Goal: Use online tool/utility: Utilize a website feature to perform a specific function

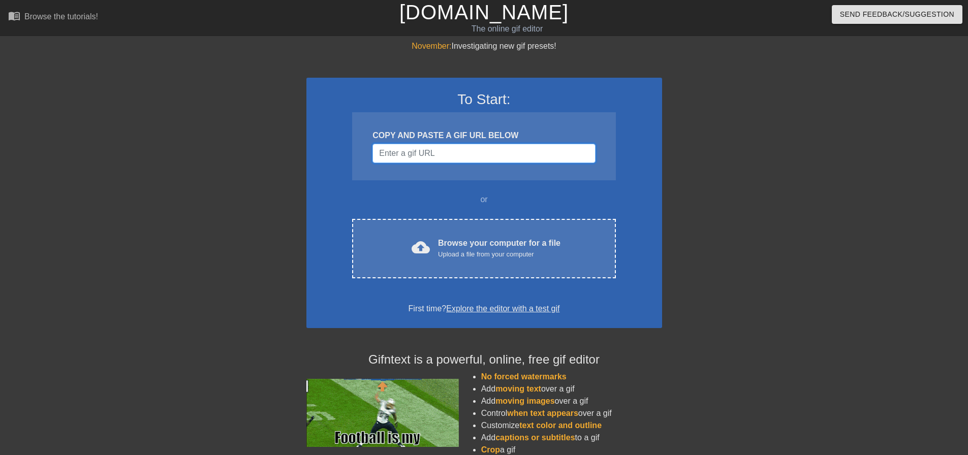
click at [450, 154] on input "Username" at bounding box center [483, 153] width 223 height 19
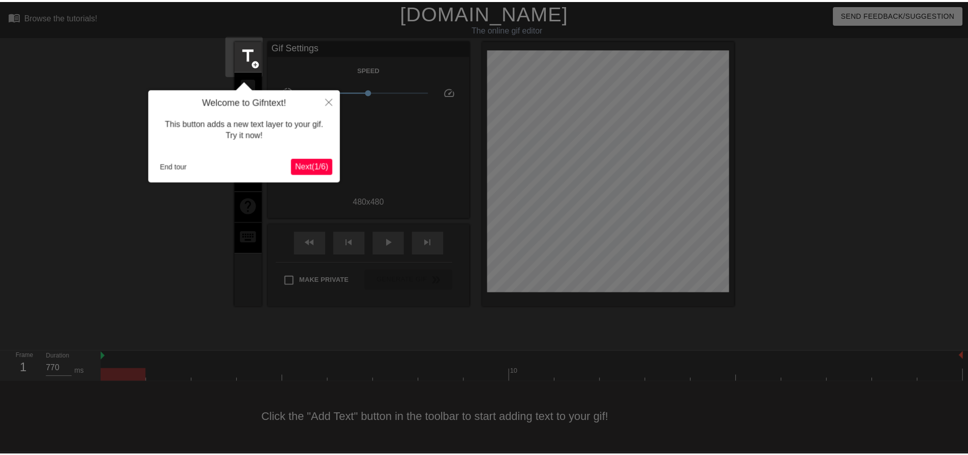
scroll to position [5, 0]
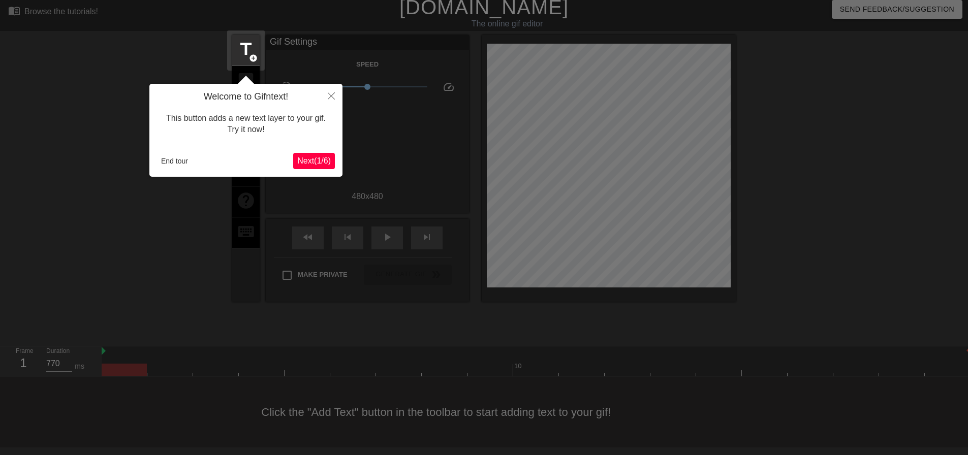
click at [328, 163] on span "Next ( 1 / 6 )" at bounding box center [314, 161] width 34 height 9
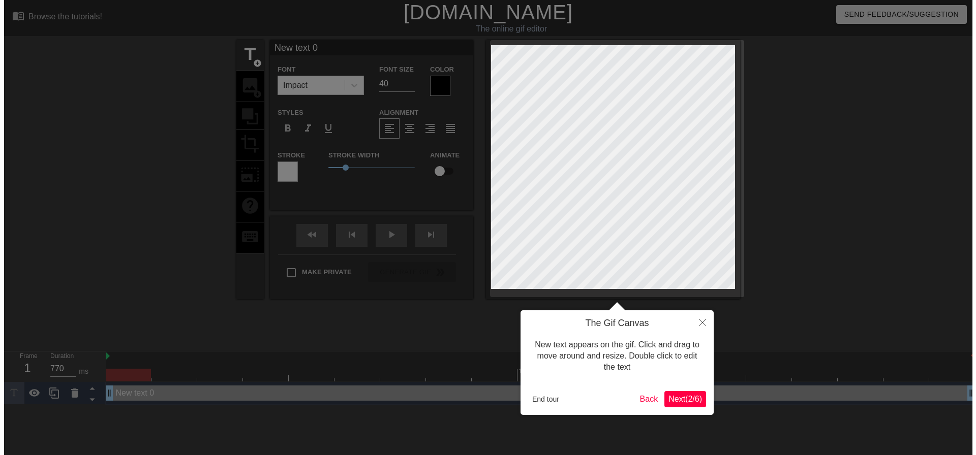
scroll to position [0, 0]
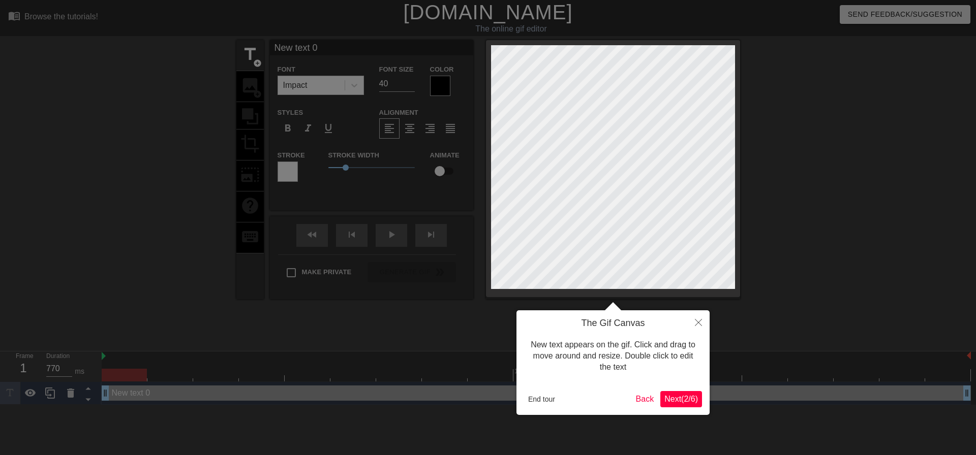
click at [672, 397] on span "Next ( 2 / 6 )" at bounding box center [681, 399] width 34 height 9
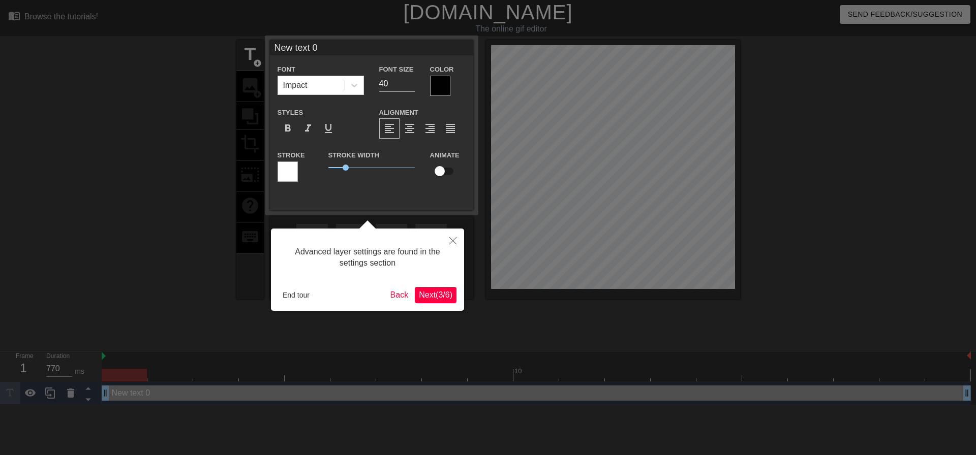
click at [436, 296] on span "Next ( 3 / 6 )" at bounding box center [436, 295] width 34 height 9
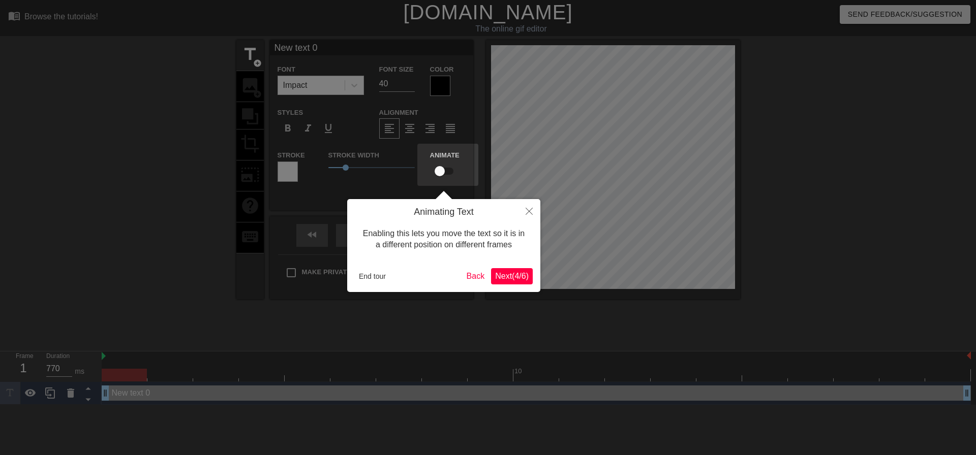
click at [509, 274] on span "Next ( 4 / 6 )" at bounding box center [512, 276] width 34 height 9
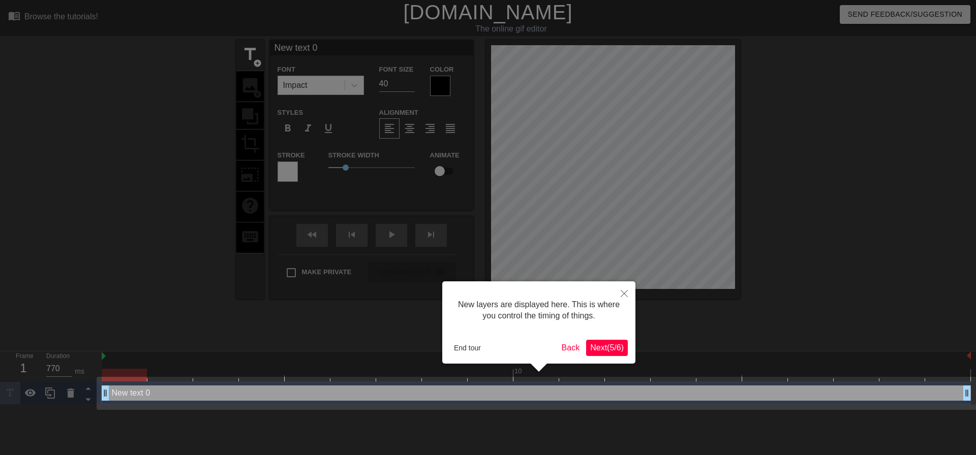
click at [603, 349] on span "Next ( 5 / 6 )" at bounding box center [607, 348] width 34 height 9
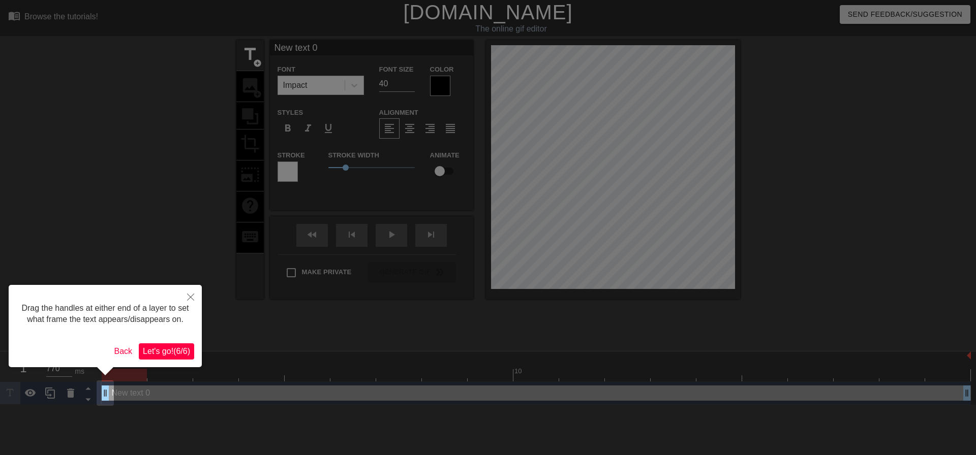
click at [164, 350] on span "Let's go! ( 6 / 6 )" at bounding box center [166, 351] width 47 height 9
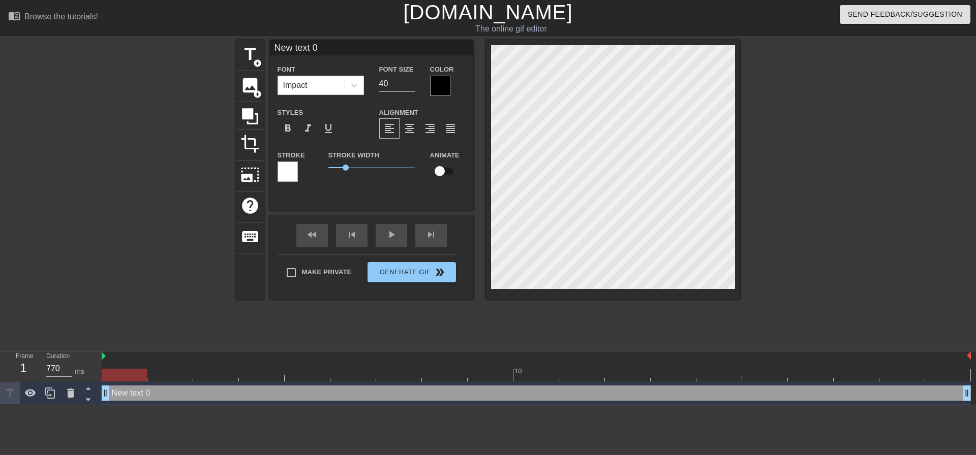
scroll to position [2, 2]
type input "L"
type textarea "L"
type input "Li"
type textarea "Li"
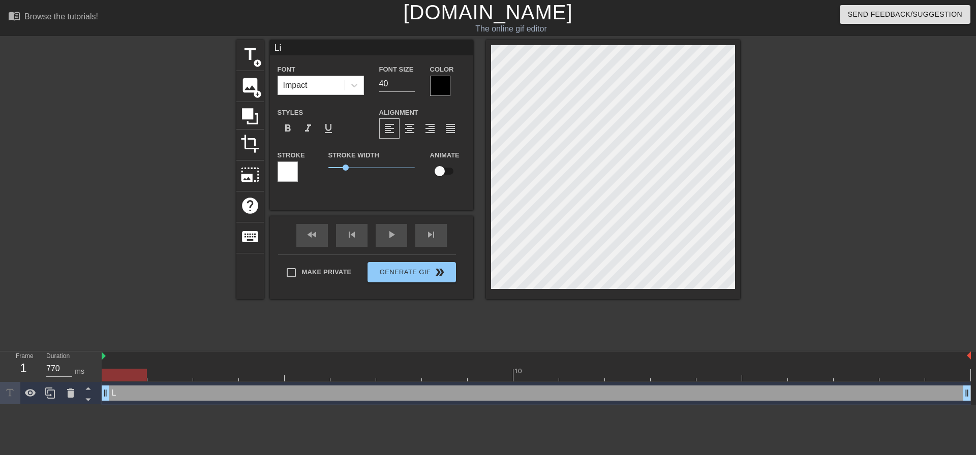
type input "Lib"
type textarea "Lib"
type input "Libr"
type textarea "Libr"
type input "Libra"
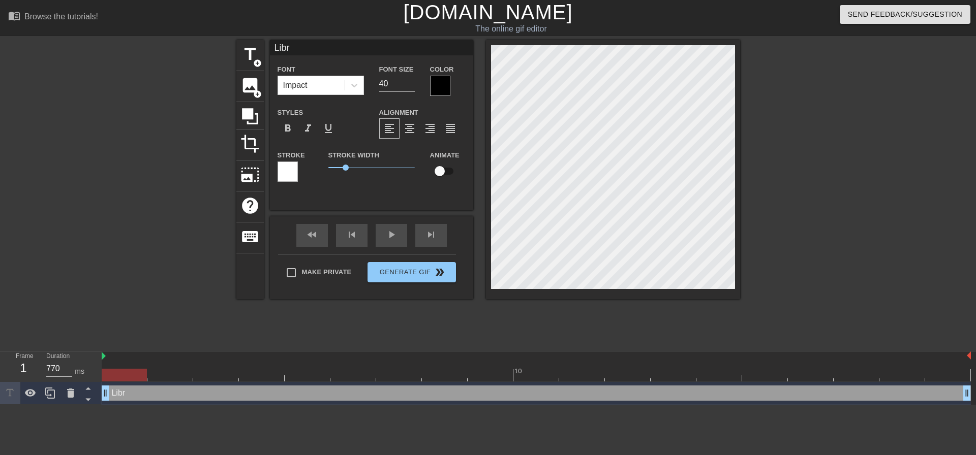
type textarea "Libra"
type input "Librar"
type textarea "Librar"
type input "Library"
type textarea "Library"
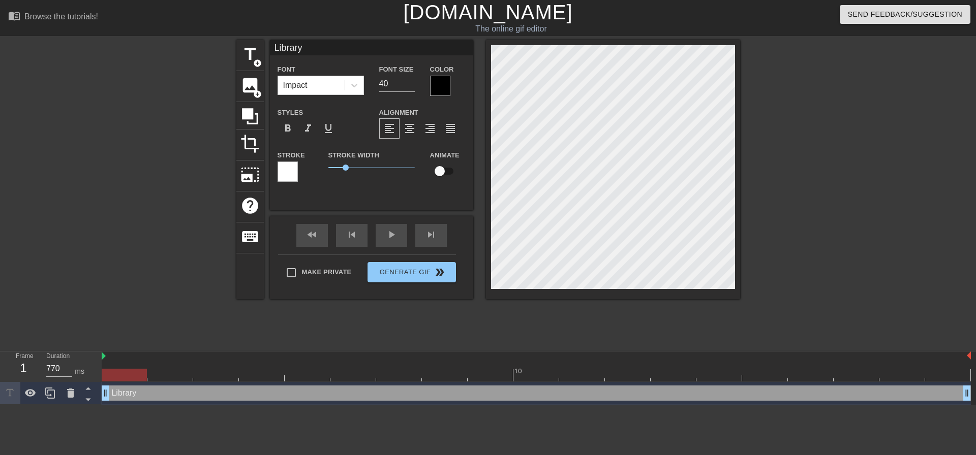
type input "Library"
type textarea "Library"
type input "Library B"
type textarea "Library B"
type input "Library Bu"
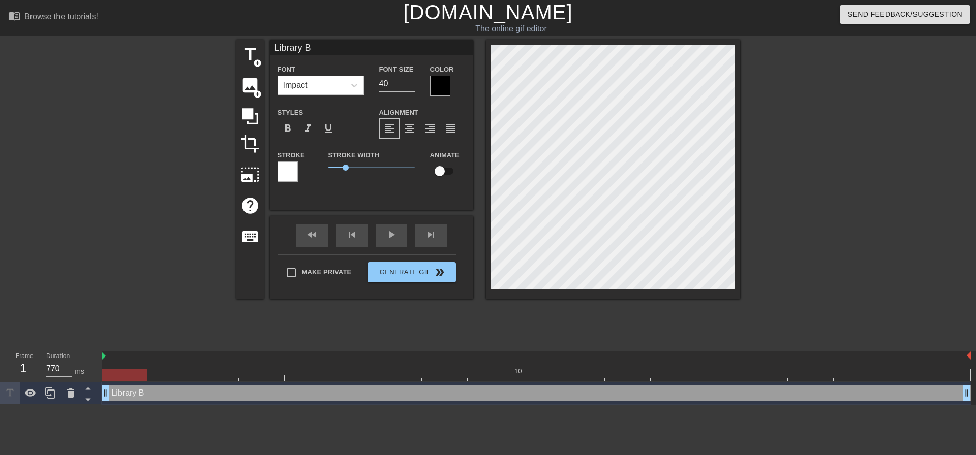
type textarea "Library Bu"
type input "Library Bud"
type textarea "Library Bud"
type input "Library Bude"
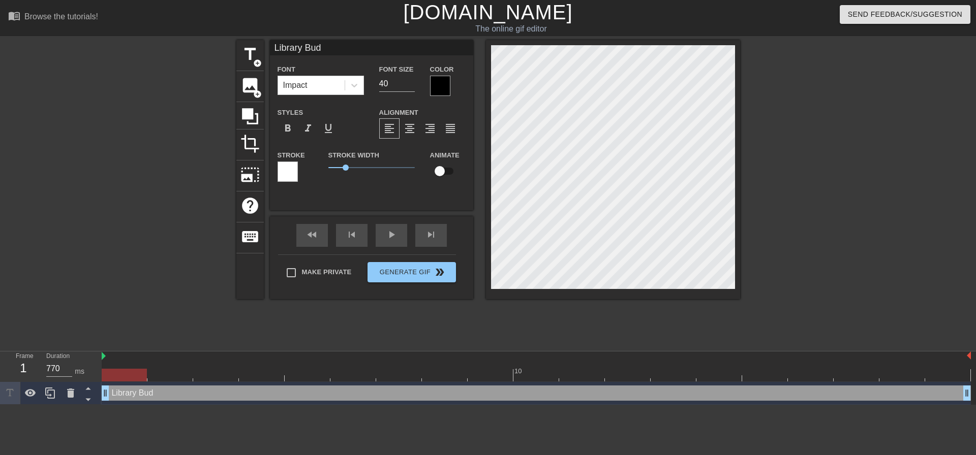
type textarea "Library Bude"
type input "Library Budeg"
type textarea "Library Budeg"
type input "Library Budege"
type textarea "Library Budege"
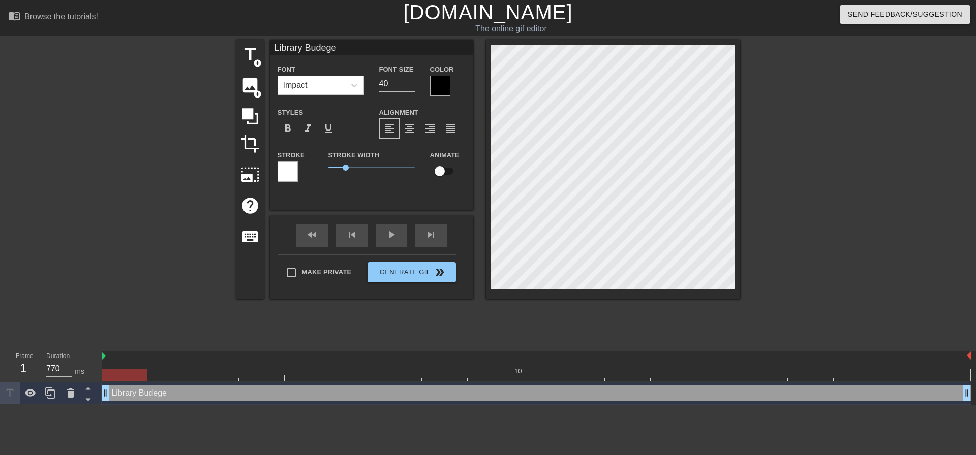
type input "Library Budeg"
type textarea "Library Budeg"
type input "Library Bude"
type textarea "Library Bude"
type input "Library Bud"
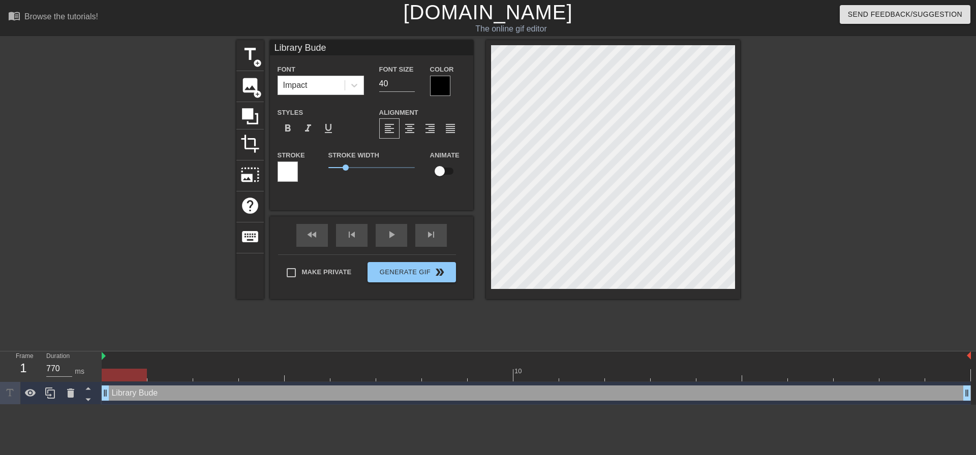
type textarea "Library Bud"
type input "Library Budg"
type textarea "Library Budg"
type input "Library Budge"
type textarea "Library Budge"
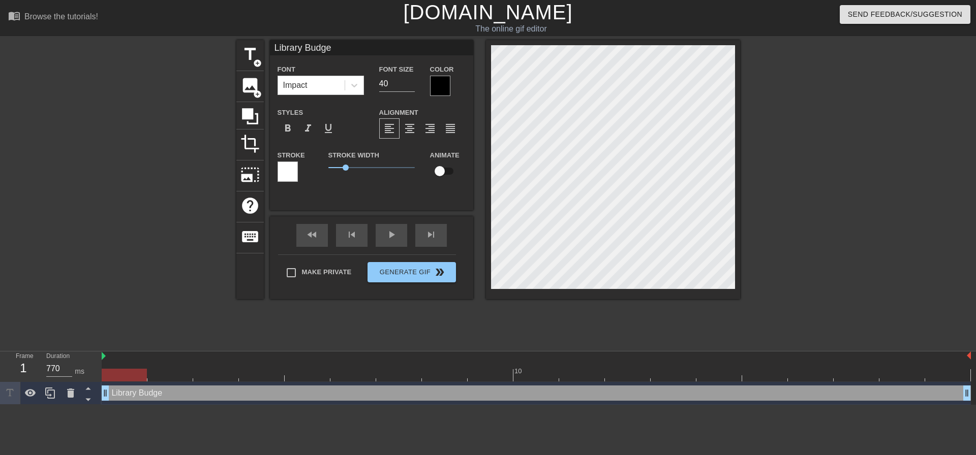
type input "Library Budget"
type textarea "Library Budget"
click at [358, 85] on icon at bounding box center [354, 85] width 10 height 10
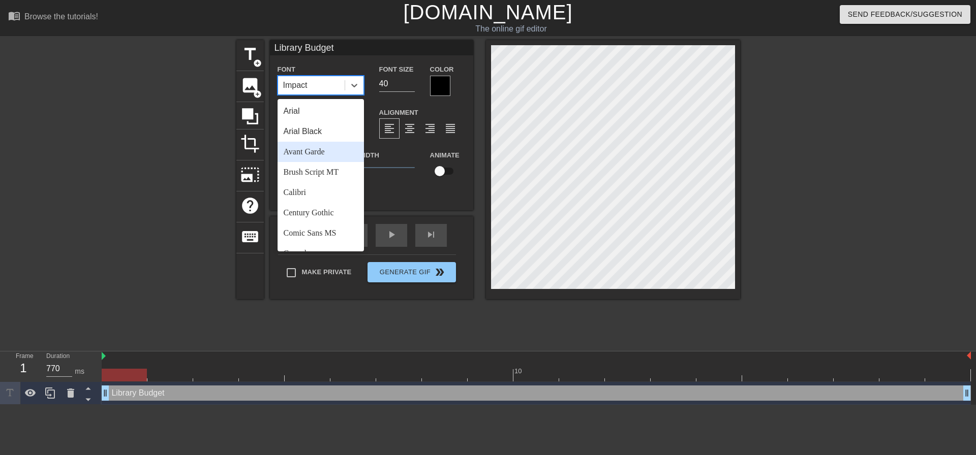
click at [313, 156] on div "Avant Garde" at bounding box center [320, 152] width 86 height 20
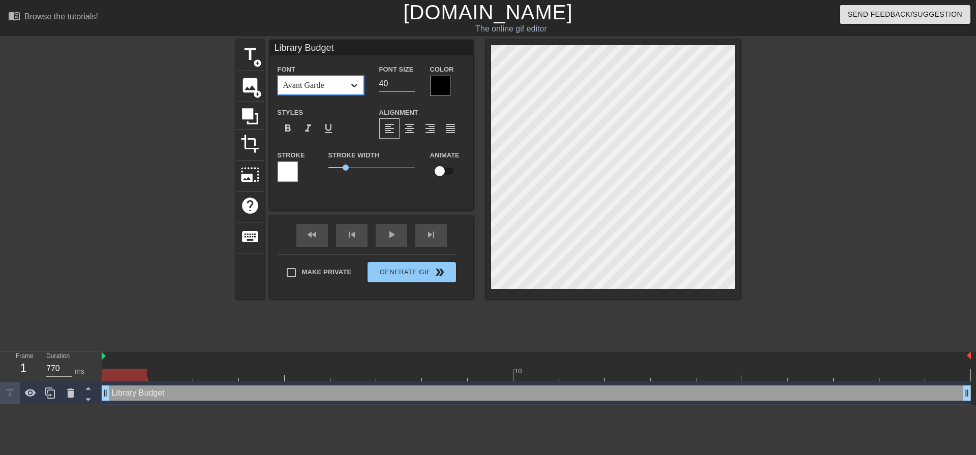
click at [353, 83] on icon at bounding box center [354, 85] width 10 height 10
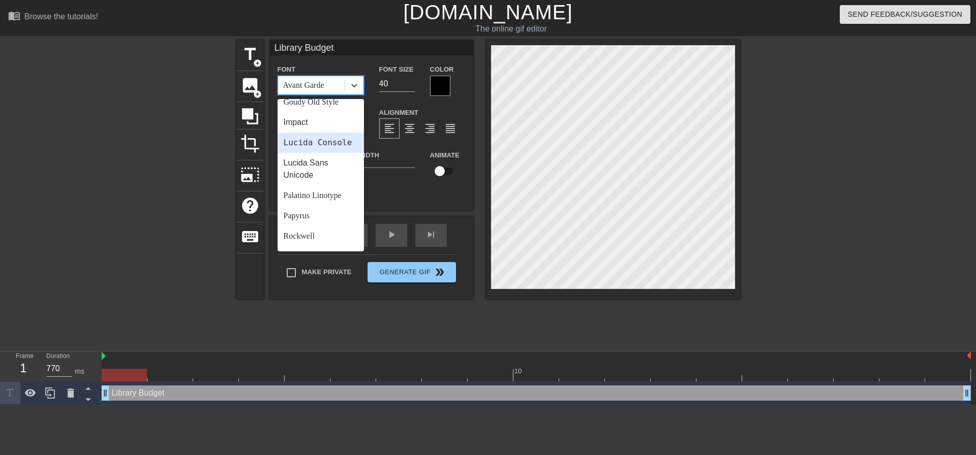
scroll to position [254, 0]
click at [306, 205] on div "Palatino Linotype" at bounding box center [320, 194] width 86 height 20
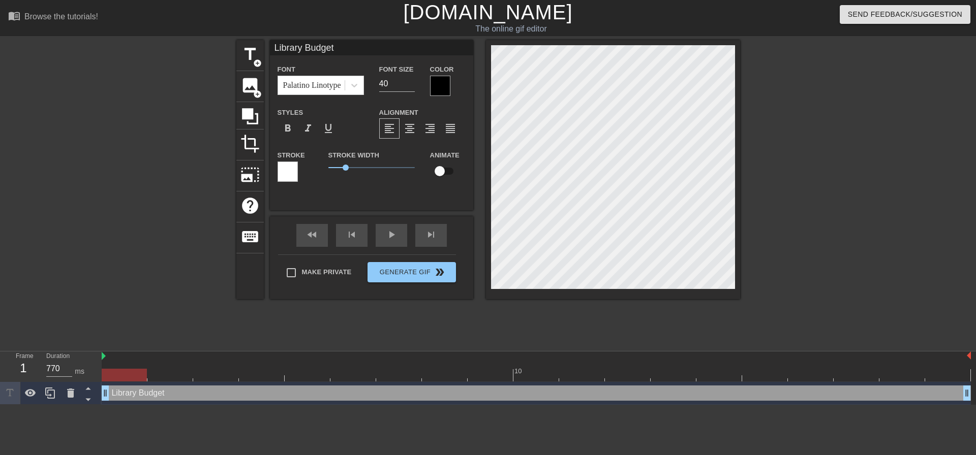
type input "LibraryBudget"
type textarea "LibraryBudget"
type input "LibraryBudget"
type textarea "Library Budget"
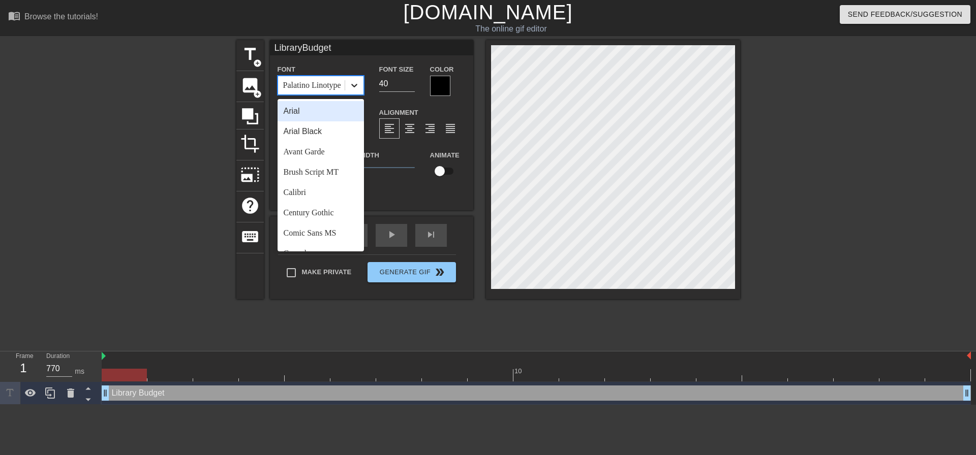
click at [355, 83] on icon at bounding box center [354, 85] width 10 height 10
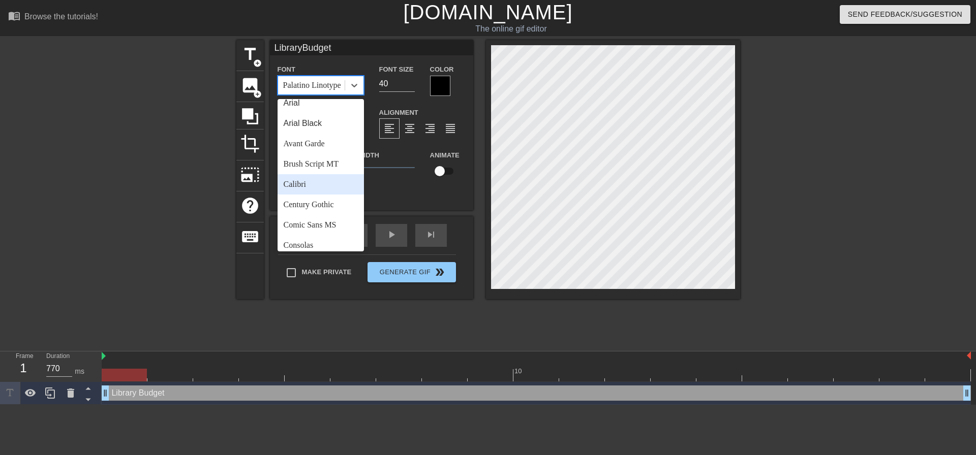
scroll to position [0, 0]
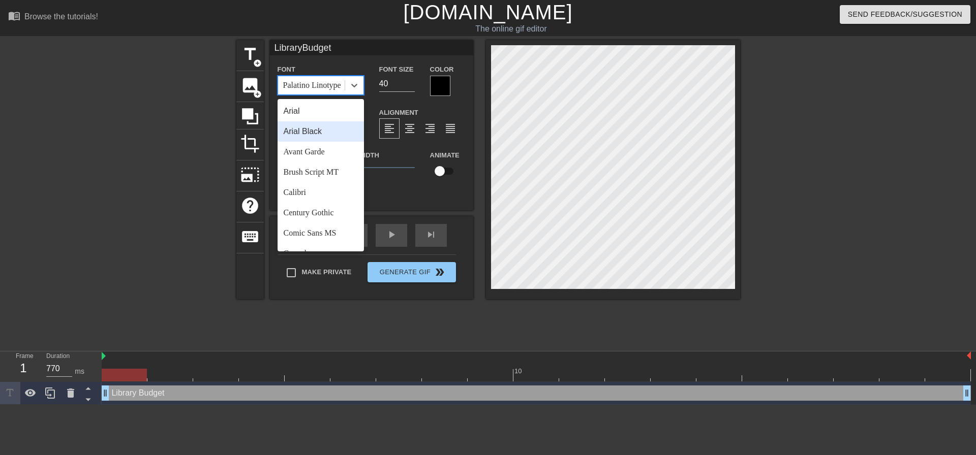
click at [328, 133] on div "Arial Black" at bounding box center [320, 131] width 86 height 20
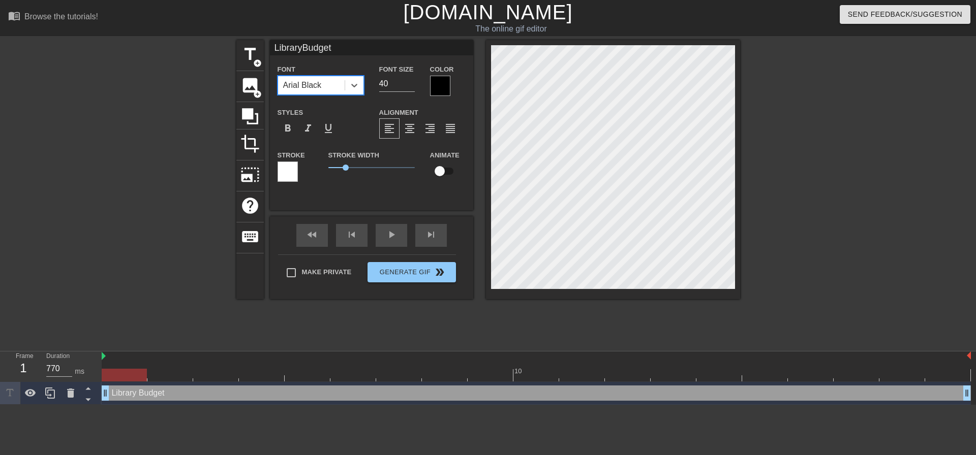
scroll to position [2, 2]
click at [439, 82] on div at bounding box center [440, 86] width 20 height 20
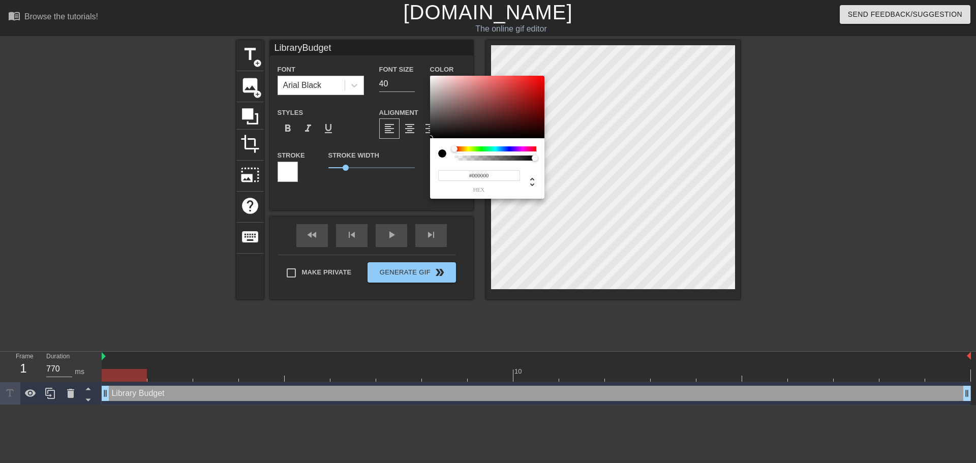
click at [467, 149] on div at bounding box center [495, 148] width 82 height 5
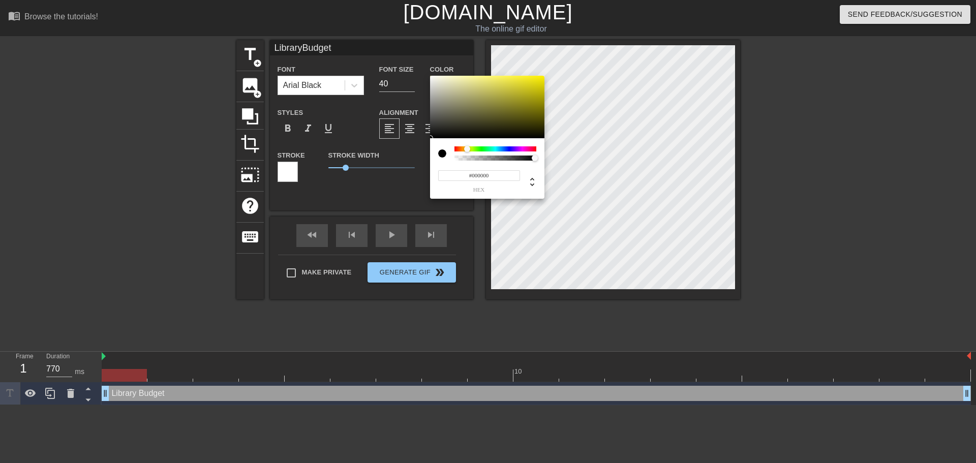
type input "LibraryBudget"
type input "#F4EA39"
click at [517, 78] on div at bounding box center [487, 107] width 114 height 63
type input "LibraryBudget"
type input "#F6EC3F"
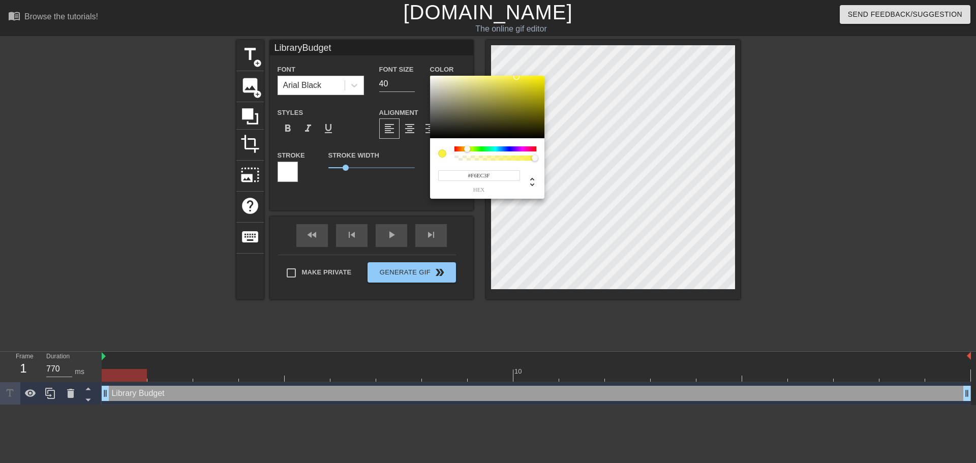
type input "LibraryBudget"
type input "#FAF03D"
type input "LibraryBudget"
type input "#FFF437"
type input "LibraryBudget"
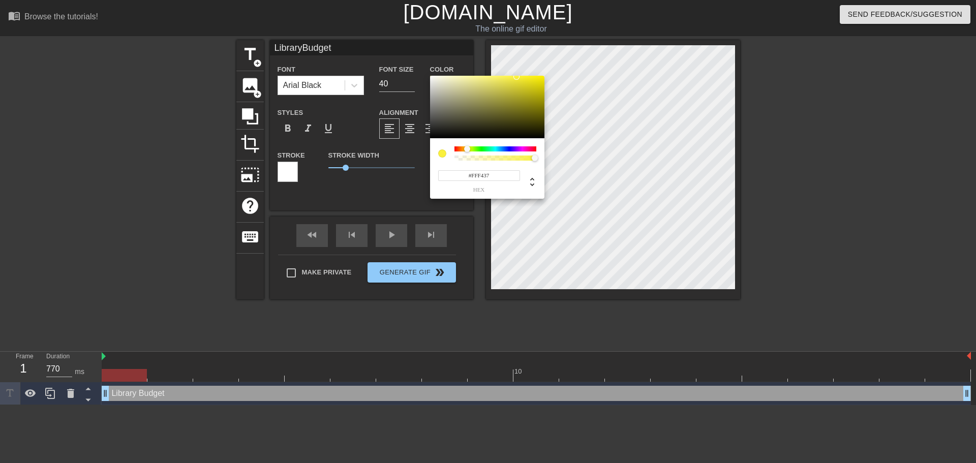
type input "#FFF434"
type input "LibraryBudget"
type input "#FFF431"
type input "LibraryBudget"
type input "#FFF42E"
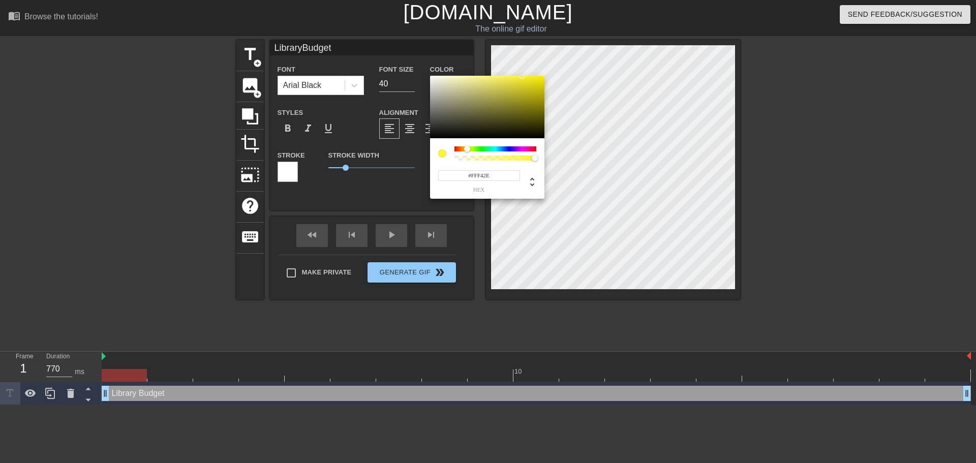
type input "LibraryBudget"
type input "#FFF427"
type input "LibraryBudget"
type input "#FFF421"
type input "LibraryBudget"
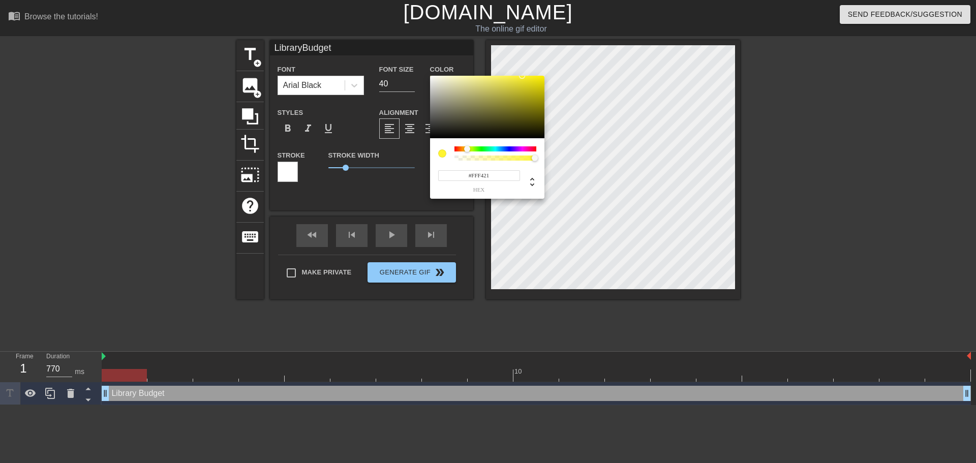
type input "#FFF419"
type input "LibraryBudget"
type input "#FFF40F"
type input "LibraryBudget"
type input "#FFF300"
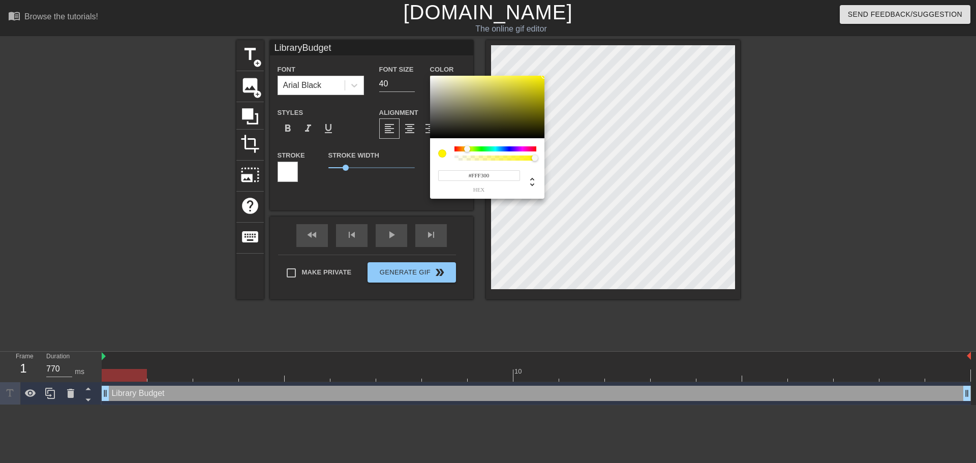
drag, startPoint x: 515, startPoint y: 78, endPoint x: 549, endPoint y: 68, distance: 35.4
click at [549, 68] on div "#FFF300 hex" at bounding box center [488, 231] width 976 height 463
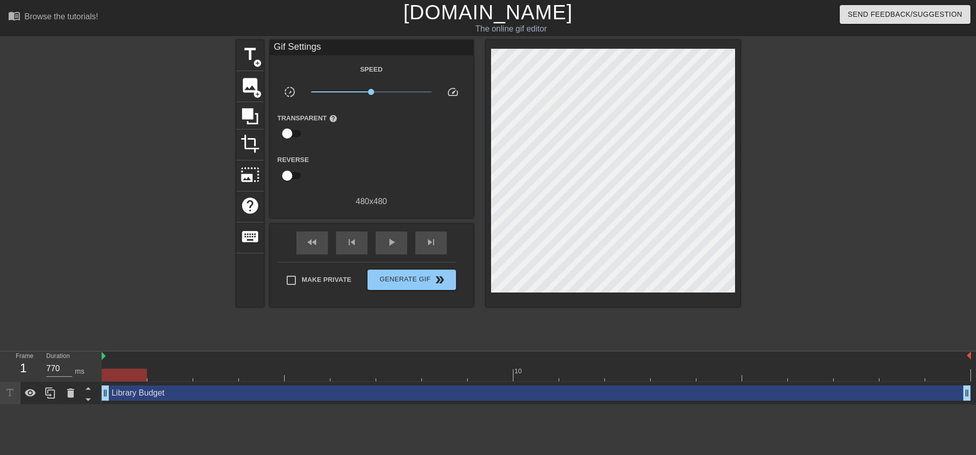
click at [146, 237] on div at bounding box center [148, 192] width 152 height 305
click at [245, 112] on icon at bounding box center [250, 116] width 16 height 16
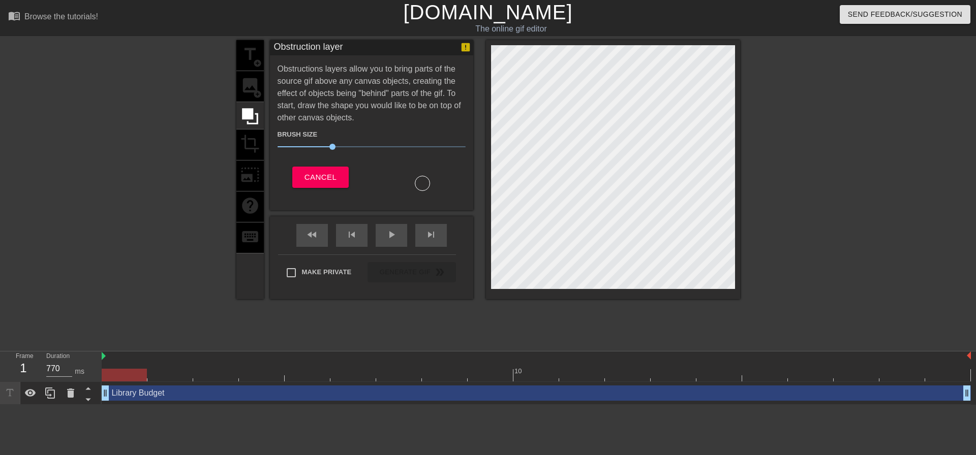
click at [248, 89] on div "title add_circle image add_circle crop photo_size_select_large help keyboard" at bounding box center [249, 169] width 27 height 259
click at [251, 50] on div "title add_circle image add_circle crop photo_size_select_large help keyboard" at bounding box center [249, 169] width 27 height 259
click at [200, 52] on div at bounding box center [148, 192] width 152 height 305
click at [254, 51] on div "title add_circle image add_circle crop photo_size_select_large help keyboard" at bounding box center [249, 169] width 27 height 259
click at [249, 46] on div "title add_circle image add_circle crop photo_size_select_large help keyboard" at bounding box center [249, 169] width 27 height 259
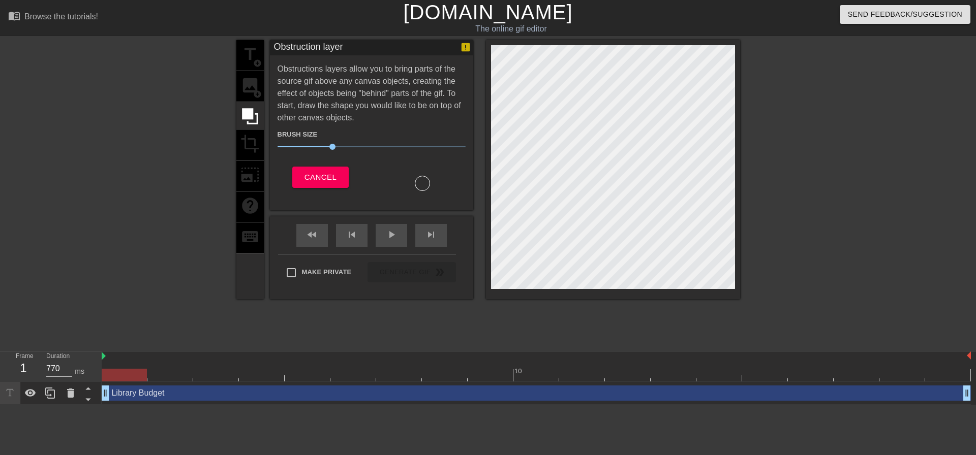
click at [141, 394] on div "Library Budget drag_handle drag_handle" at bounding box center [536, 393] width 869 height 15
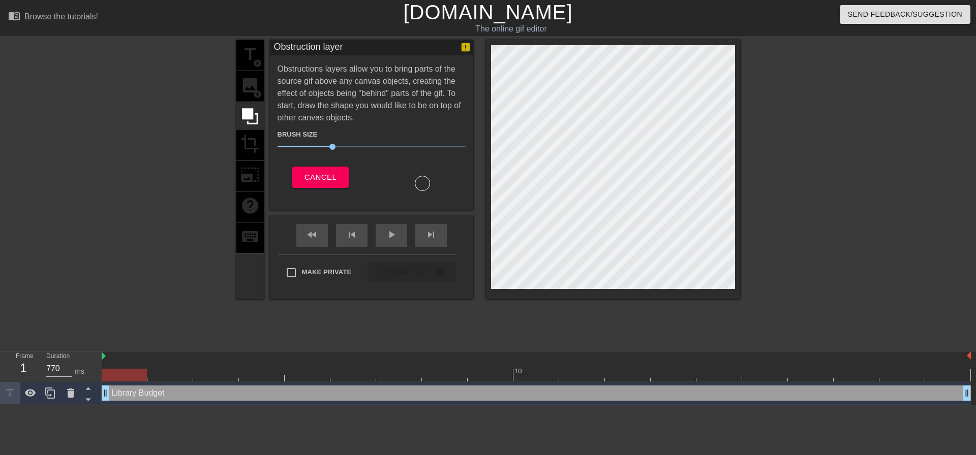
click at [243, 57] on div "title add_circle image add_circle crop photo_size_select_large help keyboard" at bounding box center [249, 169] width 27 height 259
click at [466, 48] on icon at bounding box center [465, 47] width 9 height 9
click at [331, 180] on span "Cancel" at bounding box center [320, 177] width 32 height 13
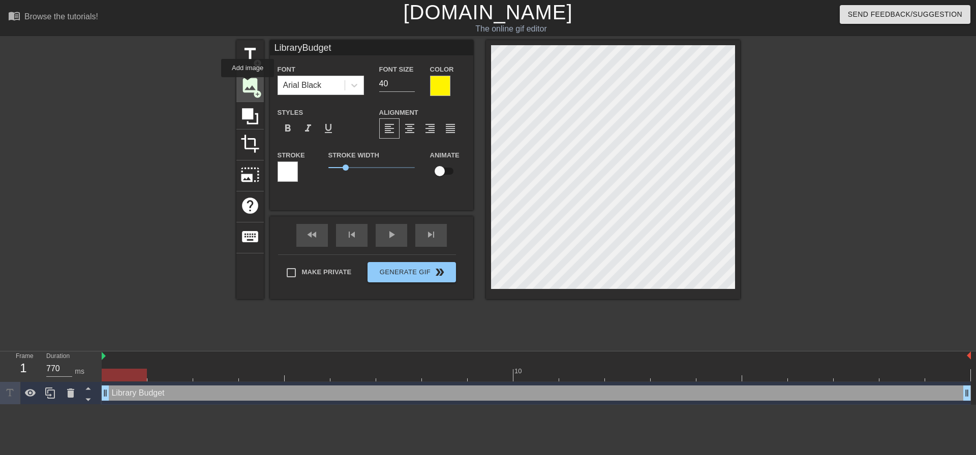
click at [247, 84] on span "image" at bounding box center [249, 85] width 19 height 19
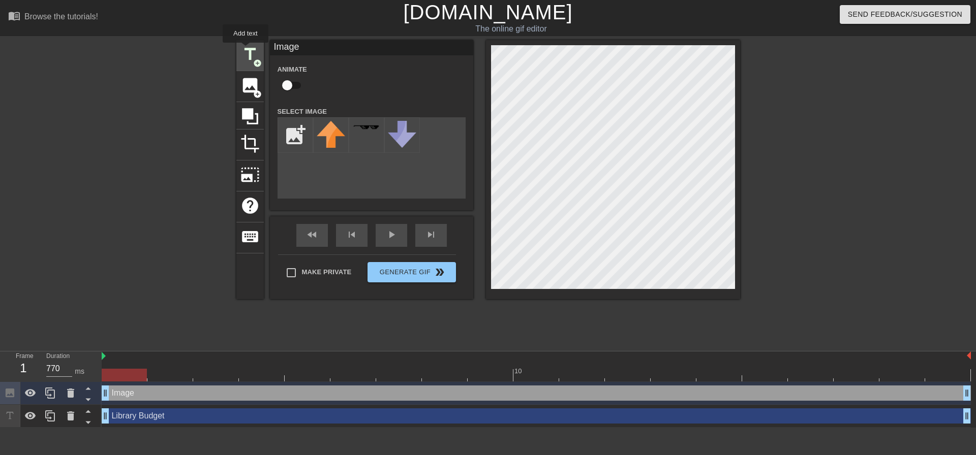
click at [245, 50] on span "title" at bounding box center [249, 54] width 19 height 19
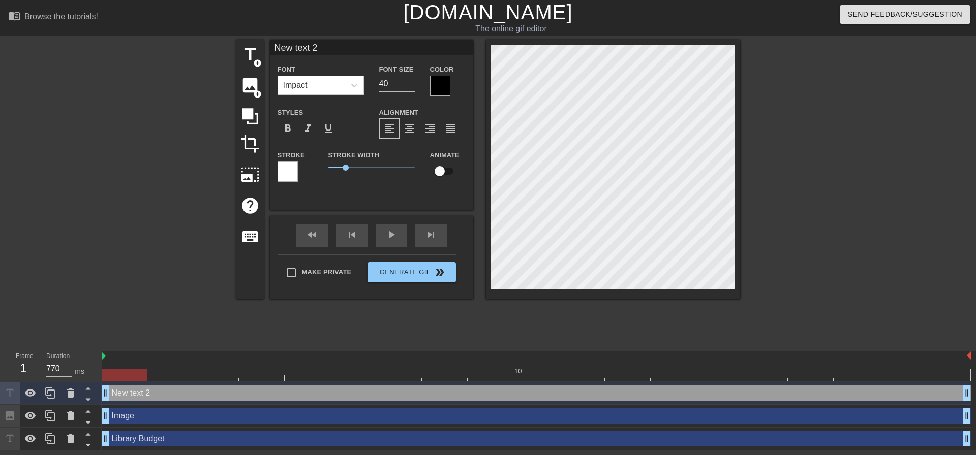
scroll to position [2, 3]
type input "i"
type textarea "i"
type input "it"
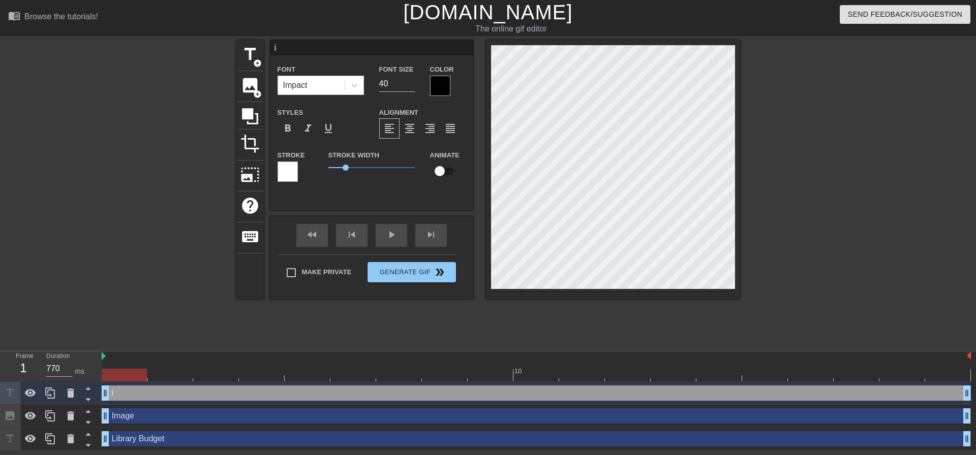
type textarea "it"
type input "it'"
type textarea "it'"
type input "it's"
type textarea "it's"
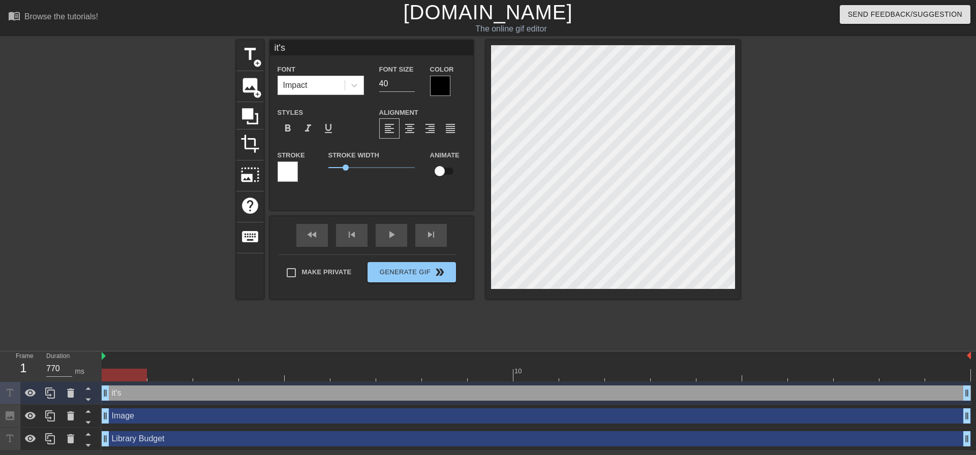
click at [283, 169] on div at bounding box center [287, 172] width 20 height 20
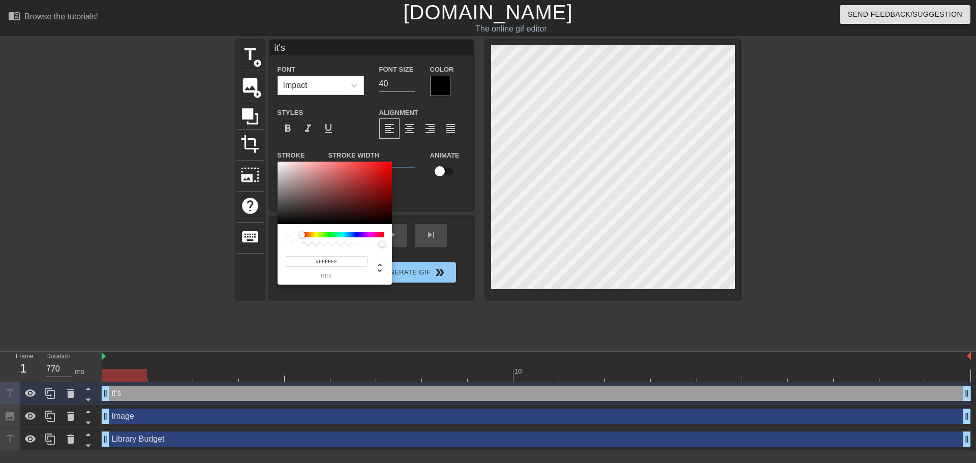
click at [287, 241] on div at bounding box center [290, 239] width 8 height 8
type input "255"
drag, startPoint x: 384, startPoint y: 245, endPoint x: 269, endPoint y: 262, distance: 116.0
click at [274, 262] on div "255 r 255 g 255 b 0 a" at bounding box center [488, 231] width 976 height 463
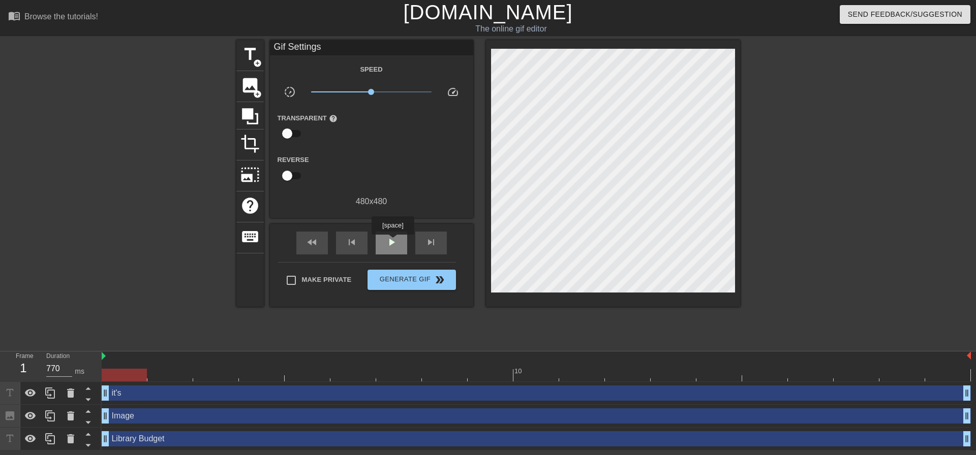
click at [392, 242] on span "play_arrow" at bounding box center [391, 242] width 12 height 12
click at [382, 243] on div "pause" at bounding box center [392, 243] width 32 height 23
click at [209, 415] on div "Image drag_handle drag_handle" at bounding box center [536, 416] width 869 height 15
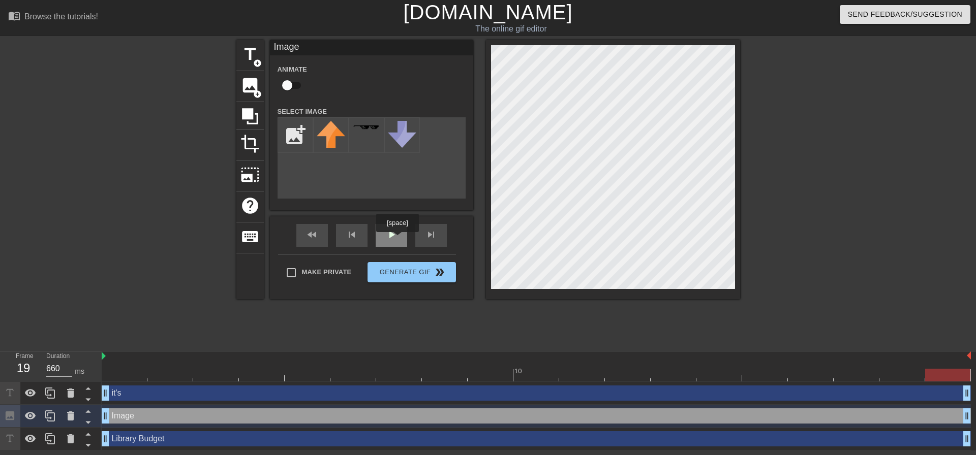
click at [397, 239] on span "play_arrow" at bounding box center [391, 235] width 12 height 12
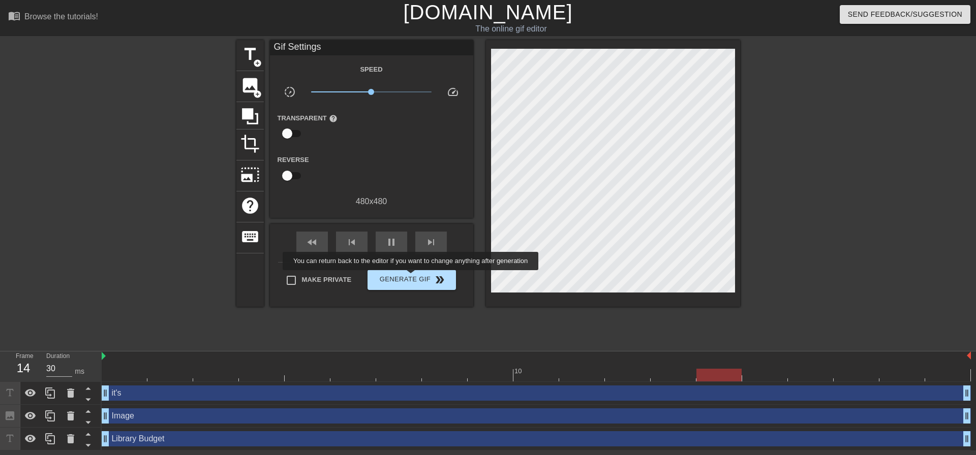
type input "660"
click at [412, 277] on span "Generate Gif double_arrow" at bounding box center [411, 280] width 80 height 12
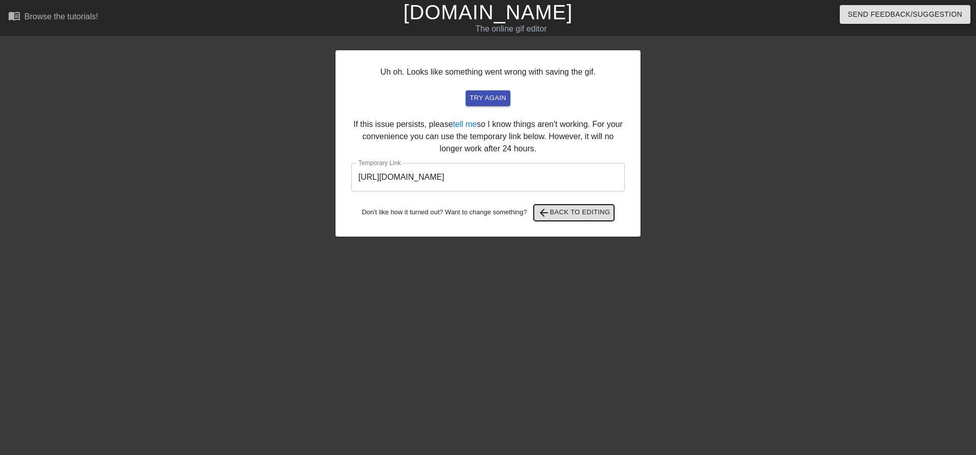
click at [558, 217] on span "arrow_back Back to Editing" at bounding box center [574, 213] width 73 height 12
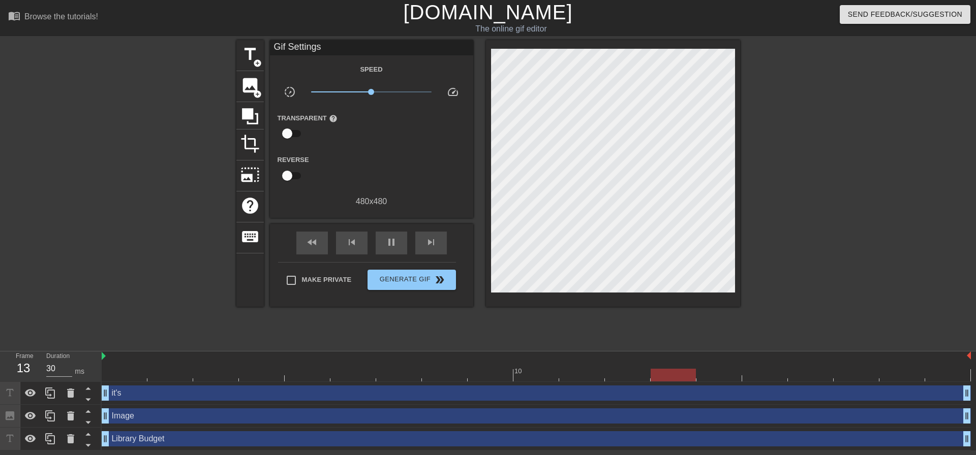
click at [216, 395] on div "it's drag_handle drag_handle" at bounding box center [536, 393] width 869 height 15
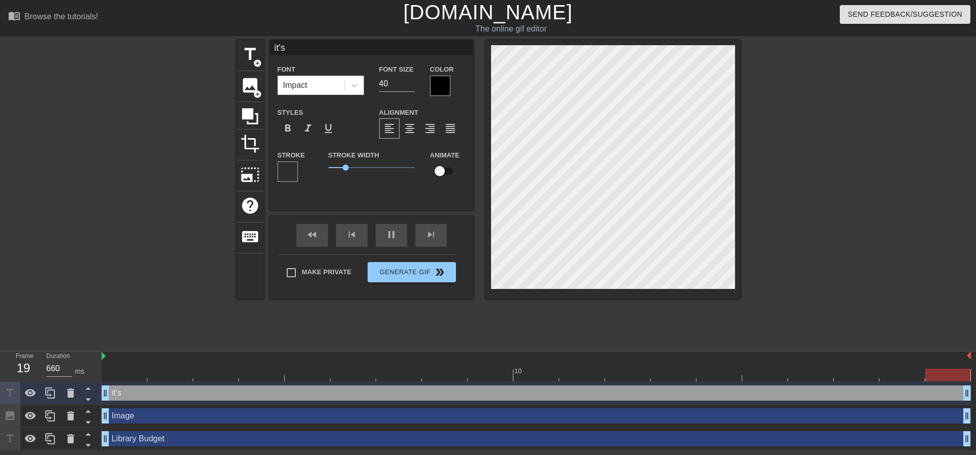
click at [145, 258] on div at bounding box center [148, 192] width 152 height 305
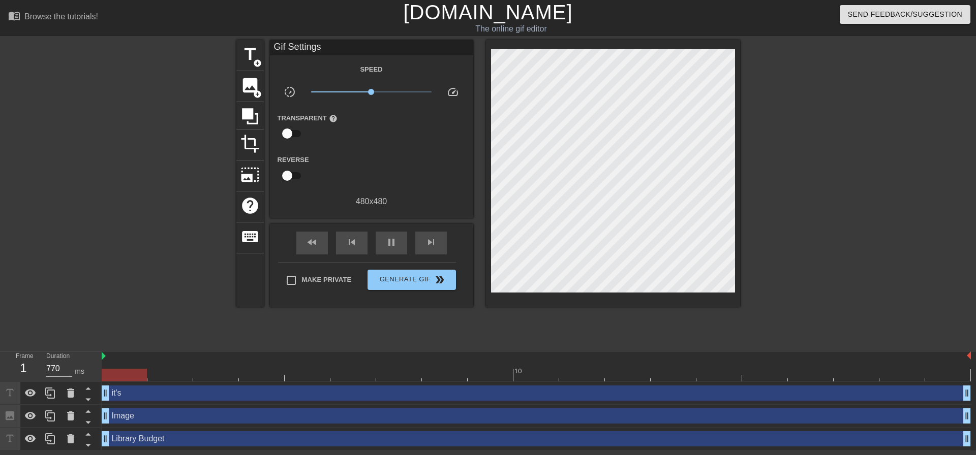
type input "560"
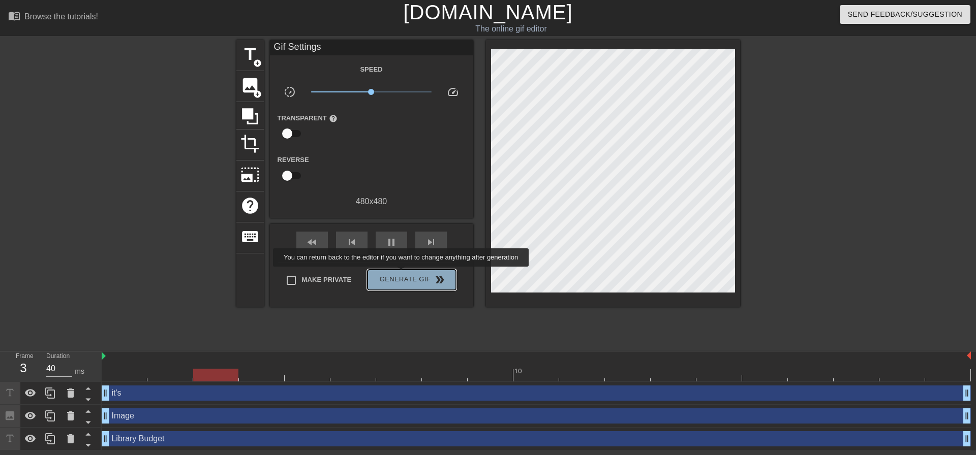
click at [402, 274] on span "Generate Gif double_arrow" at bounding box center [411, 280] width 80 height 12
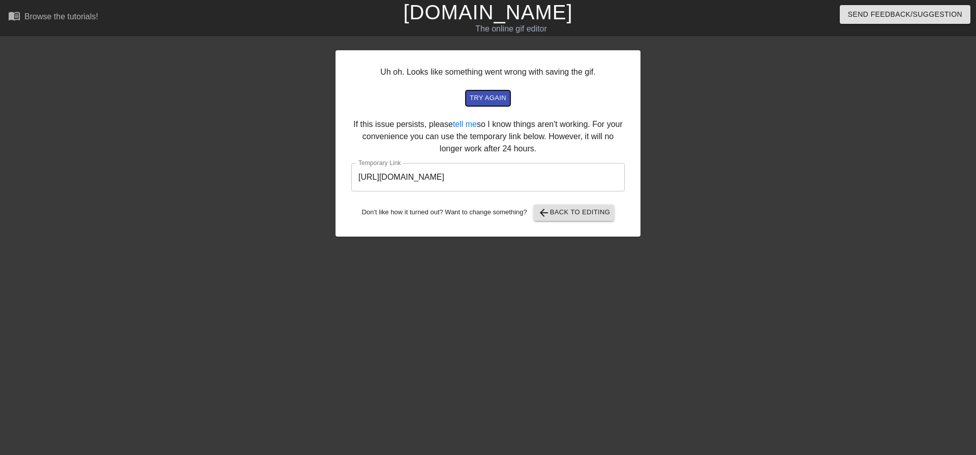
click at [474, 96] on span "try again" at bounding box center [488, 98] width 37 height 12
click at [576, 185] on input "[URL][DOMAIN_NAME]" at bounding box center [487, 177] width 273 height 28
drag, startPoint x: 577, startPoint y: 177, endPoint x: 343, endPoint y: 173, distance: 234.3
click at [343, 173] on div "Uh oh. Looks like something went wrong with saving the gif. try again If this i…" at bounding box center [487, 143] width 305 height 186
click at [461, 123] on link "tell me" at bounding box center [465, 124] width 24 height 9
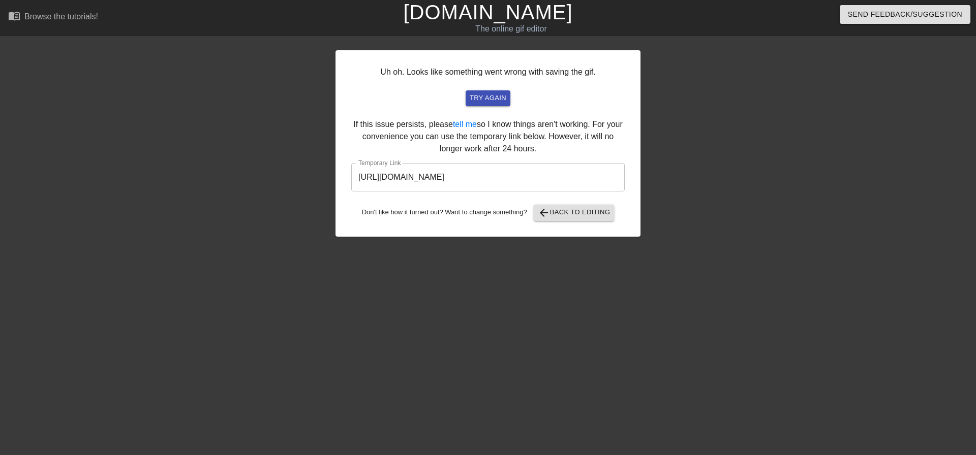
click at [635, 152] on div "Uh oh. Looks like something went wrong with saving the gif. try again If this i…" at bounding box center [487, 143] width 305 height 186
drag, startPoint x: 579, startPoint y: 180, endPoint x: 342, endPoint y: 166, distance: 237.2
click at [342, 166] on div "Uh oh. Looks like something went wrong with saving the gif. try again If this i…" at bounding box center [487, 143] width 305 height 186
